Goal: Check status: Check status

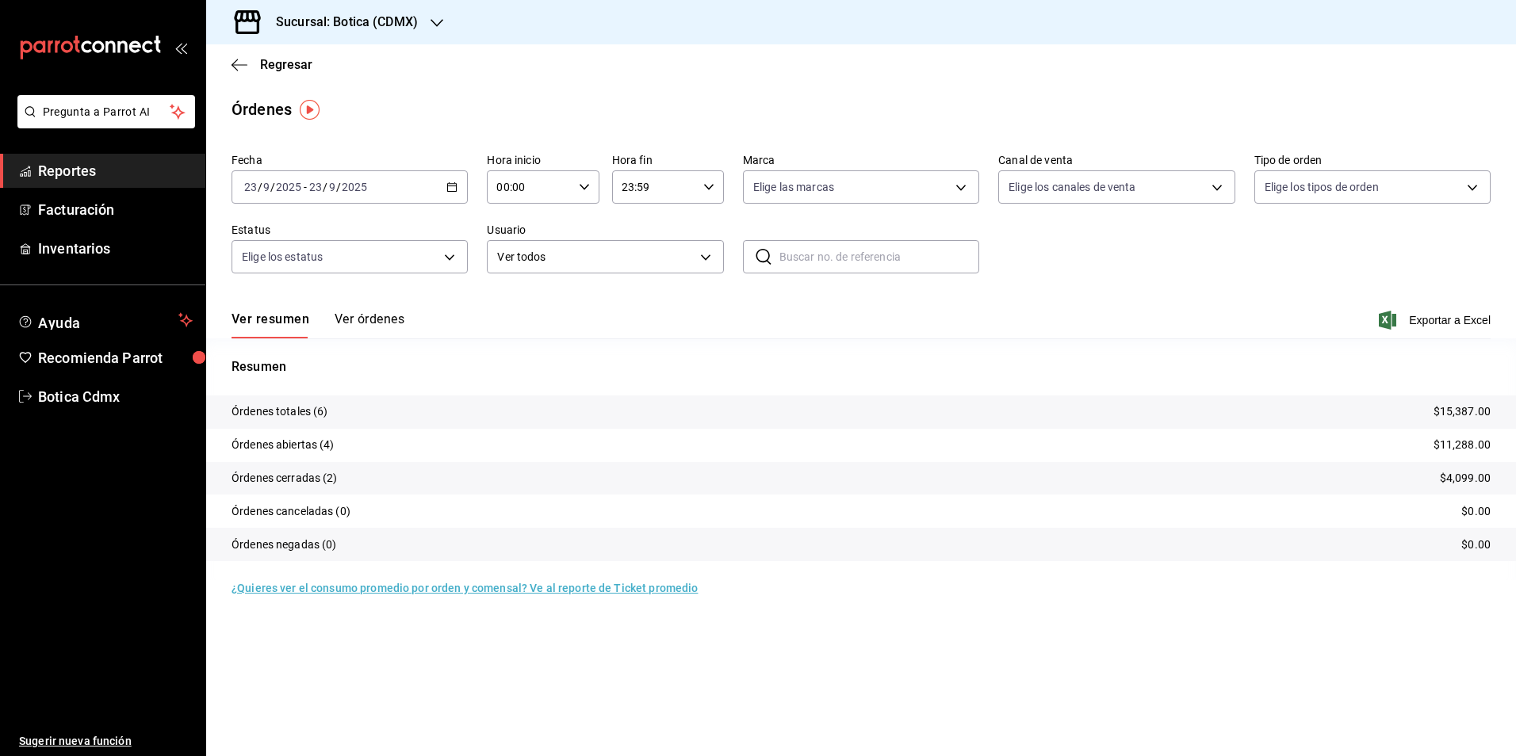
click at [98, 160] on span "Reportes" at bounding box center [115, 170] width 155 height 21
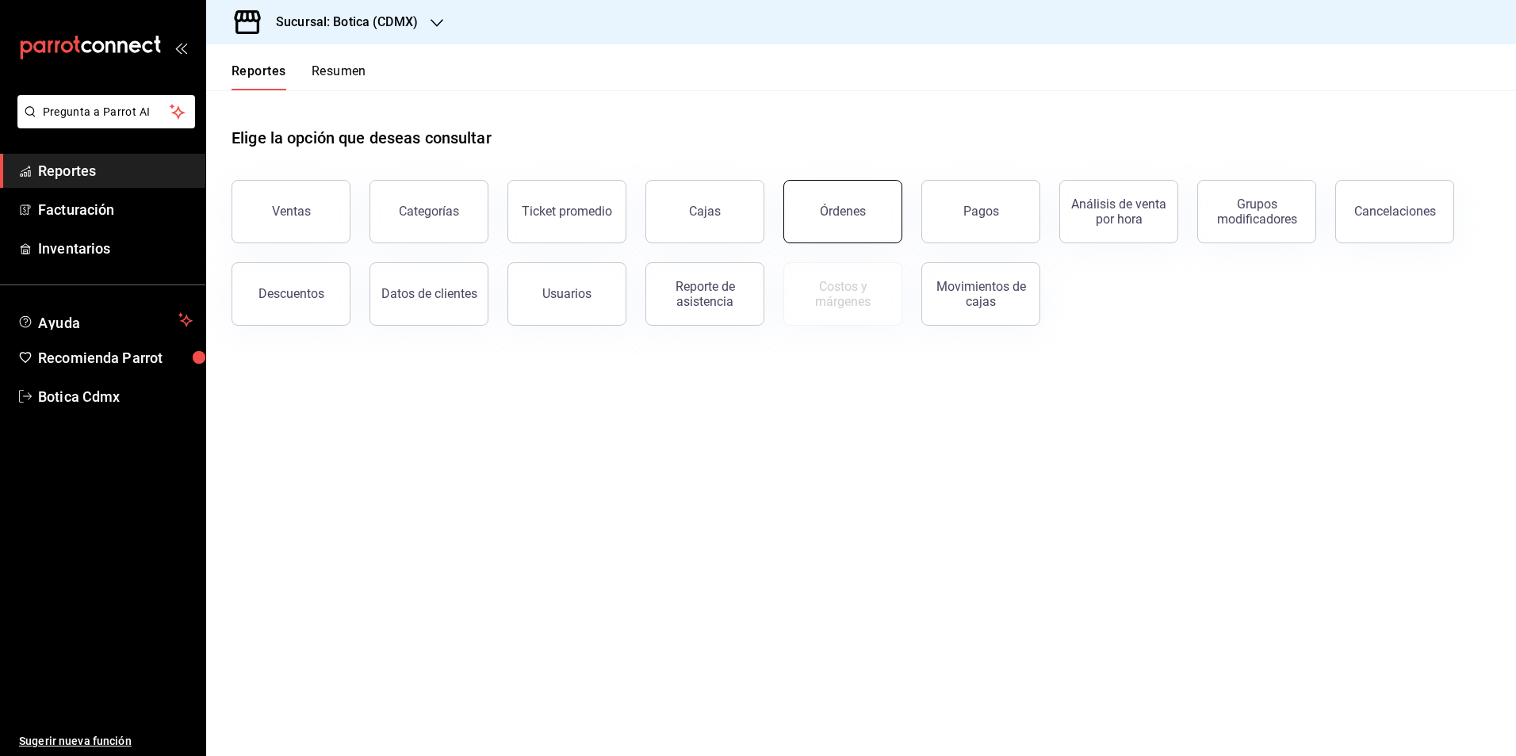
click at [812, 217] on button "Órdenes" at bounding box center [842, 211] width 119 height 63
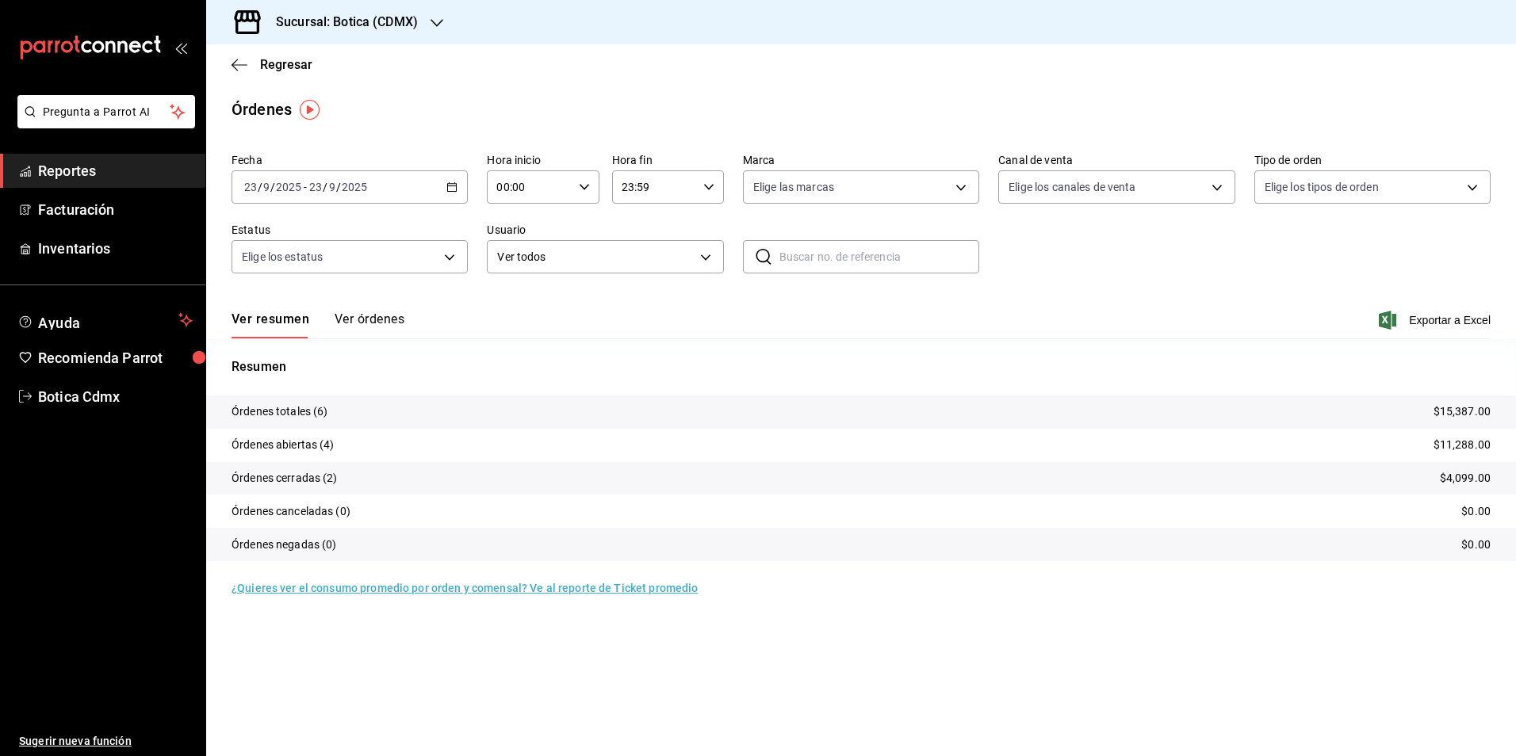
click at [583, 182] on icon "button" at bounding box center [584, 187] width 11 height 11
click at [521, 271] on span "01" at bounding box center [514, 265] width 31 height 13
type input "01:00"
click at [1264, 377] on div at bounding box center [758, 378] width 1516 height 756
